Goal: Navigation & Orientation: Find specific page/section

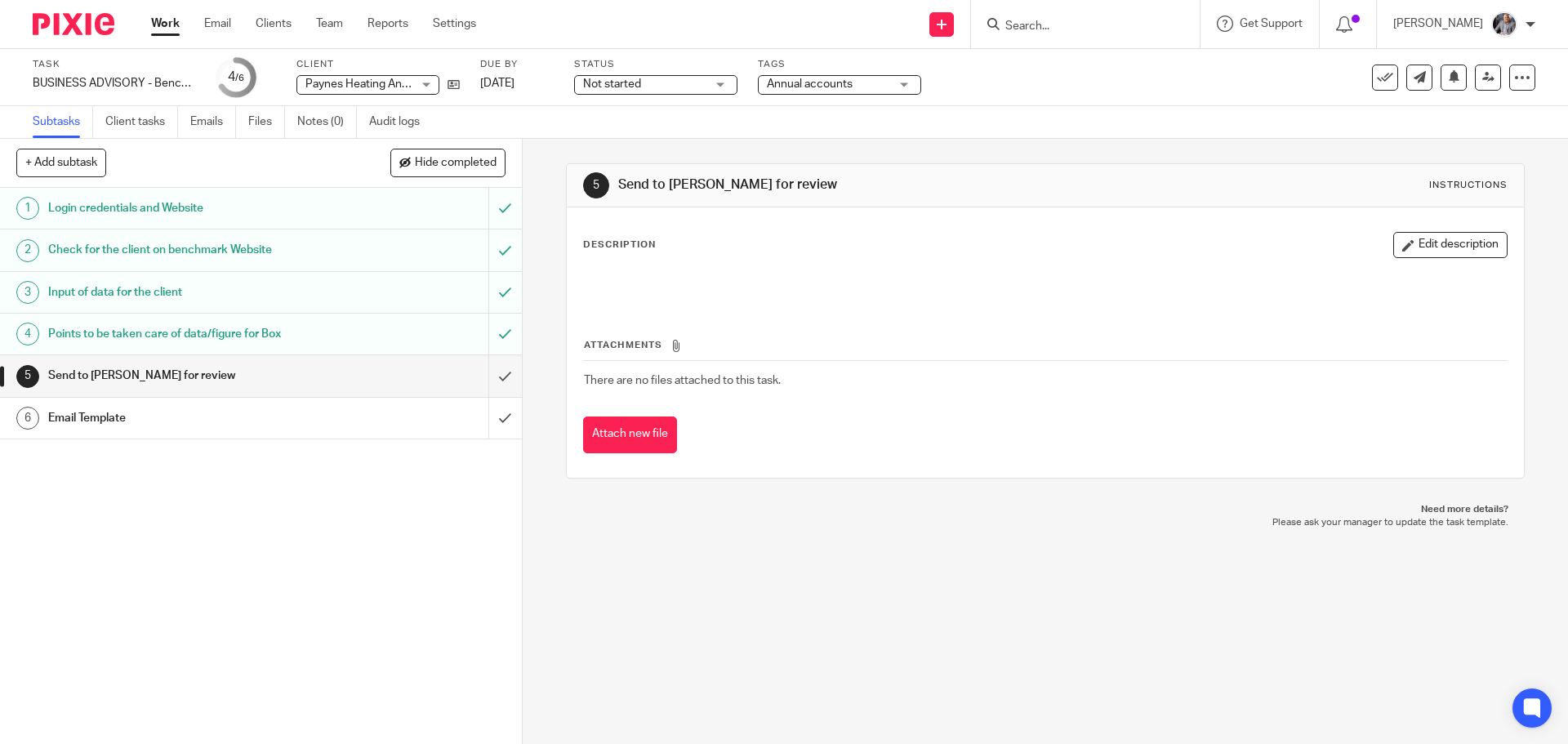
click at [129, 424] on h1 "Email Template" at bounding box center [189, 418] width 282 height 25
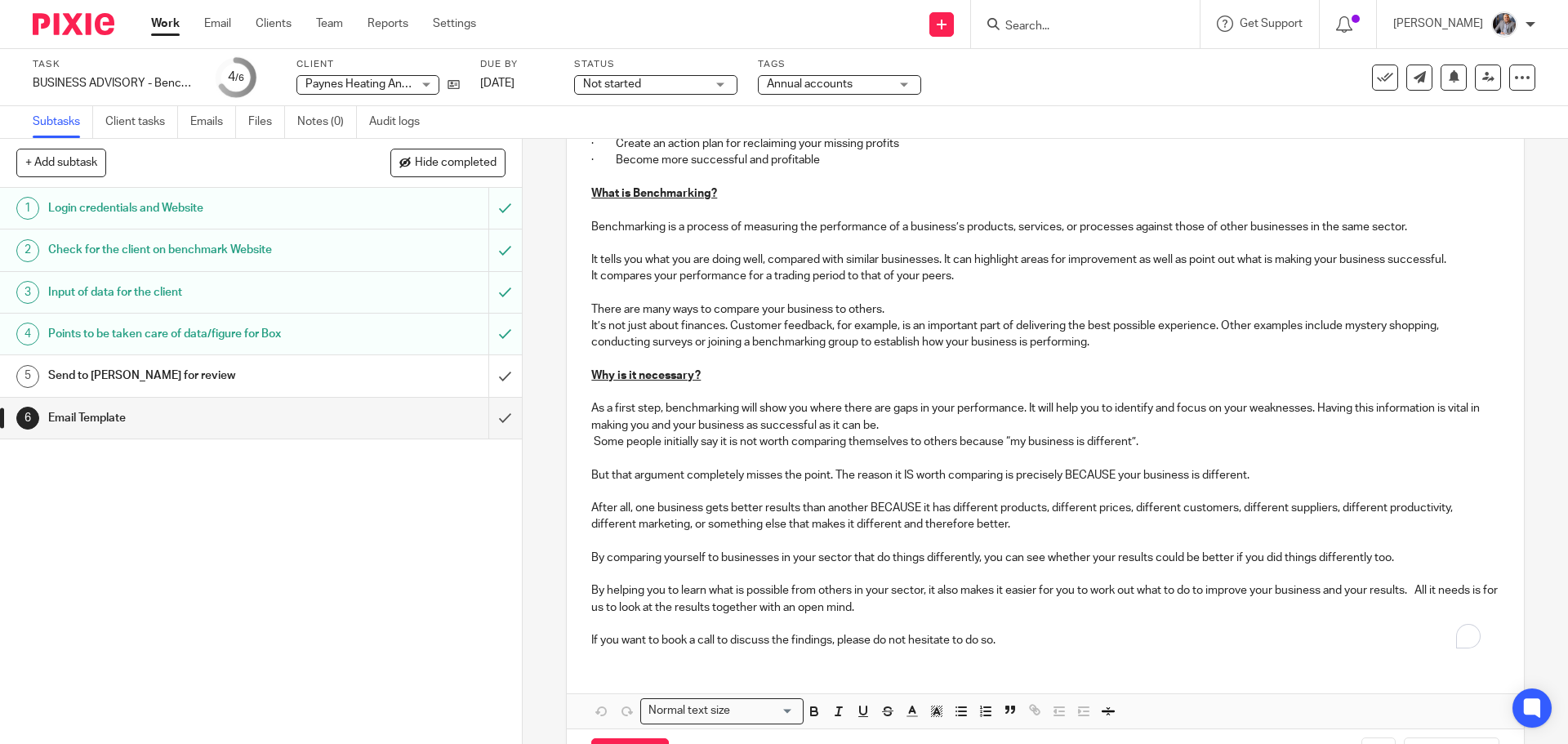
scroll to position [490, 0]
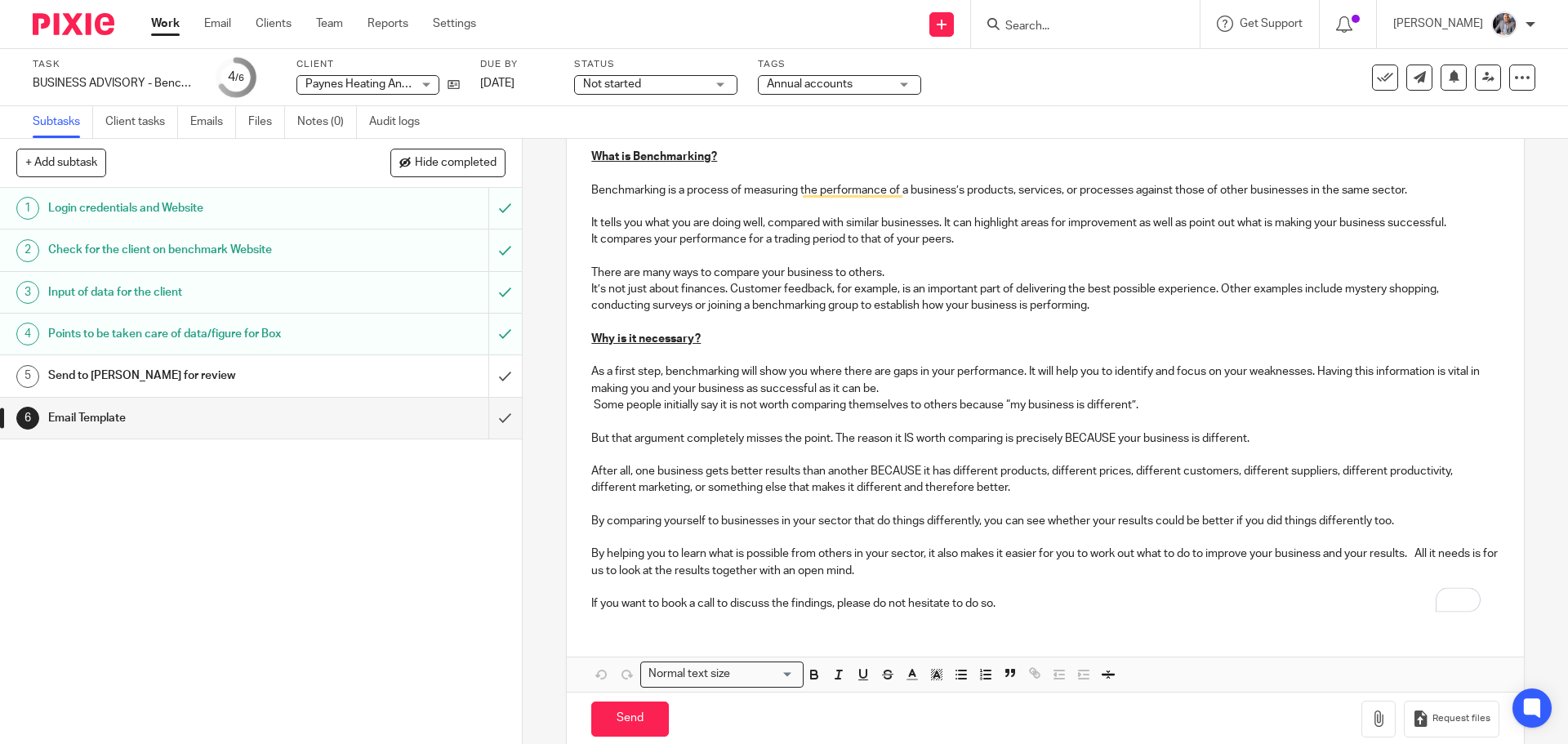
click at [153, 327] on h1 "Points to be taken care of data/figure for Box" at bounding box center [189, 334] width 282 height 25
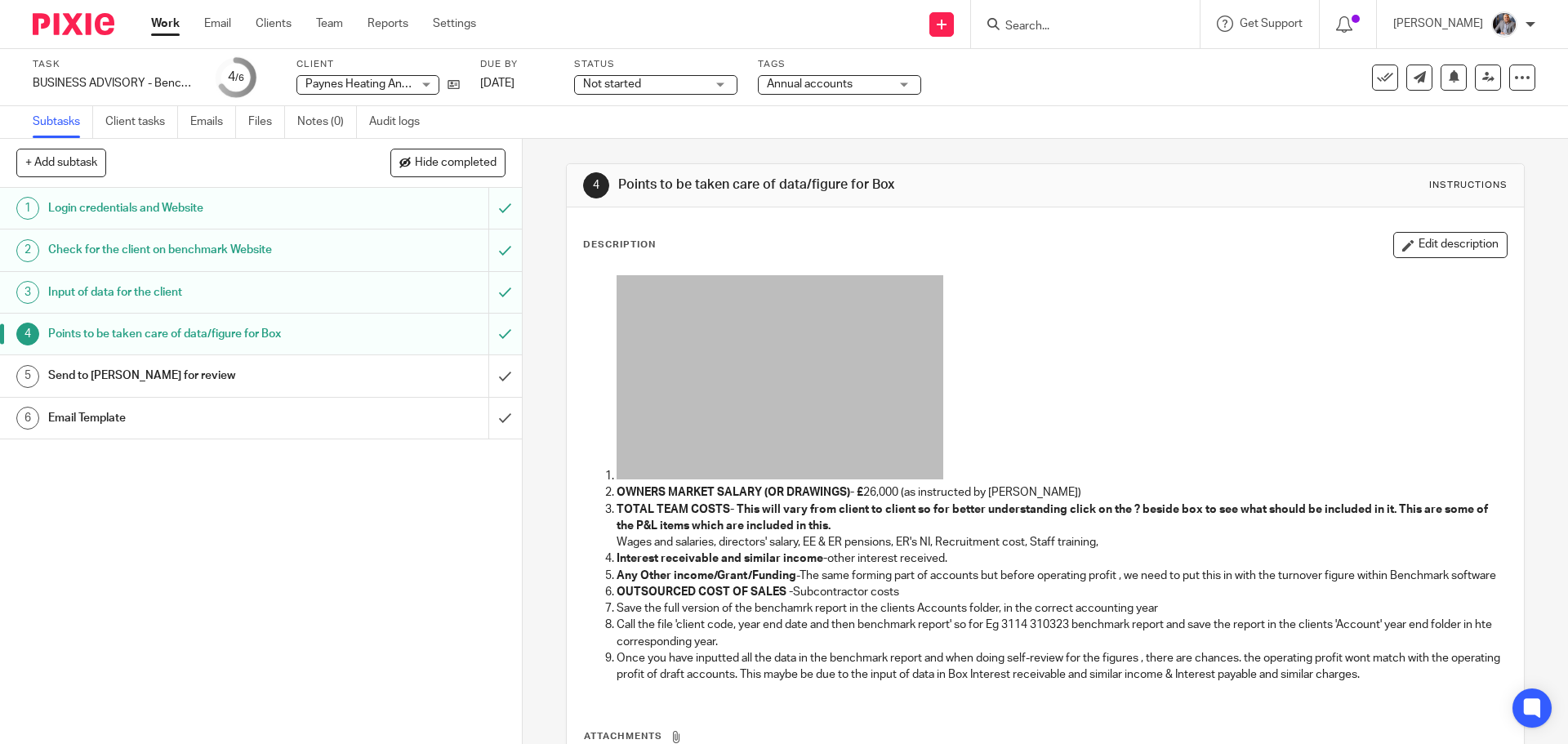
click at [177, 373] on h1 "Send to [PERSON_NAME] for review" at bounding box center [189, 376] width 282 height 25
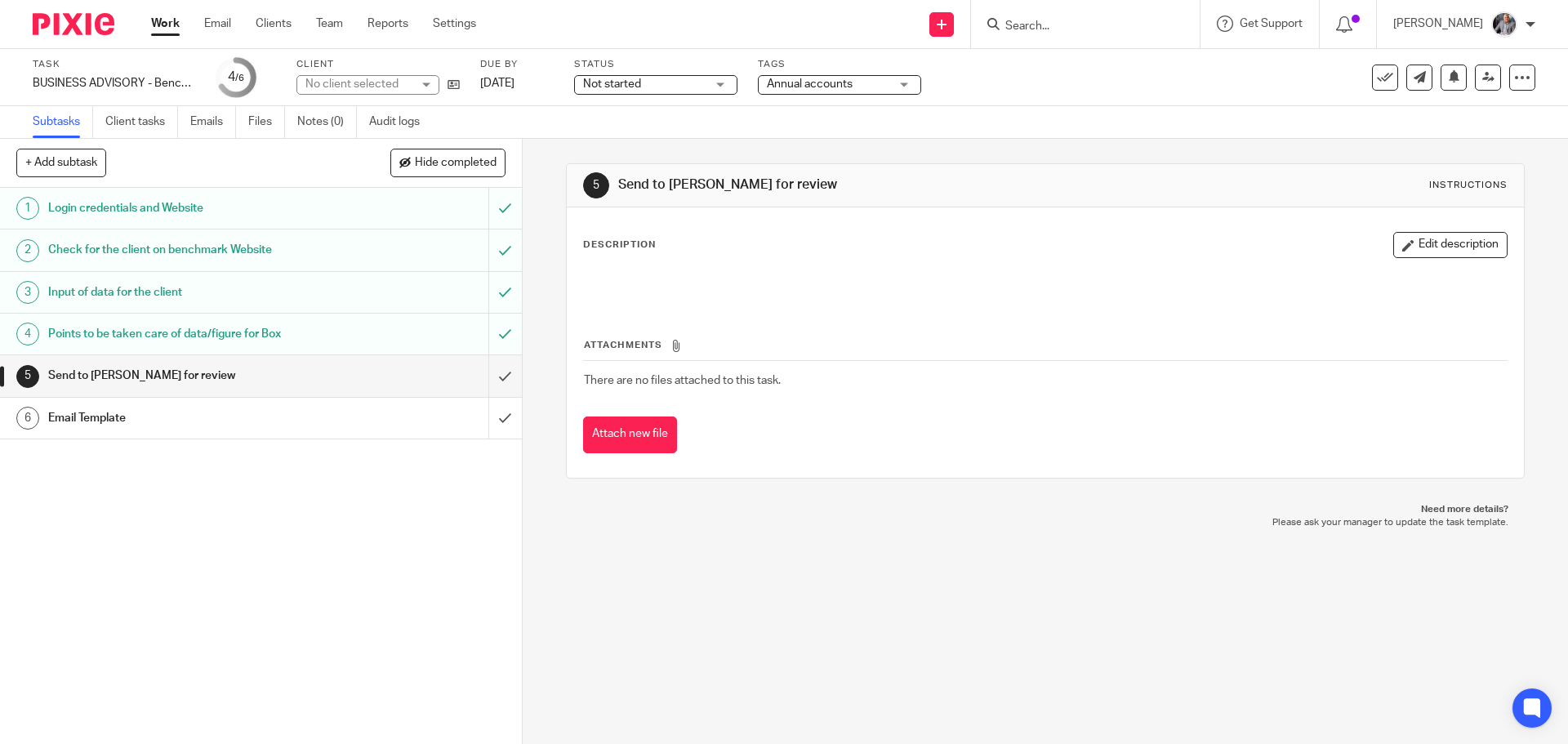
click at [132, 416] on h1 "Email Template" at bounding box center [189, 418] width 282 height 25
